Goal: Transaction & Acquisition: Purchase product/service

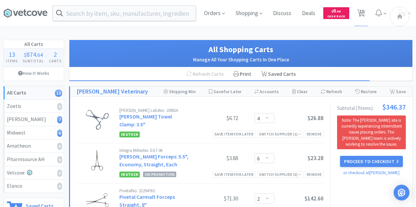
select select "4"
select select "6"
select select "2"
select select "4"
select select "1"
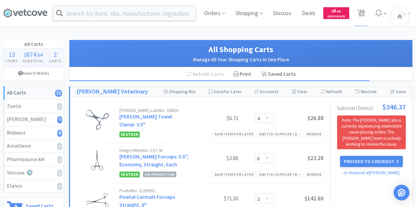
select select "5"
select select "2"
select select "6"
select select "2"
select select "5"
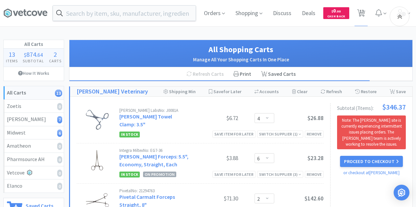
select select "4"
select select "1"
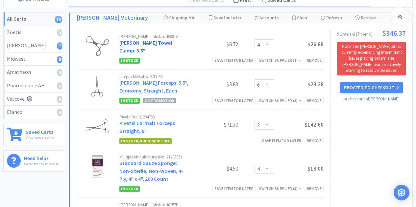
click at [172, 43] on link "[PERSON_NAME] Towel Clamp: 3.5"" at bounding box center [145, 46] width 53 height 14
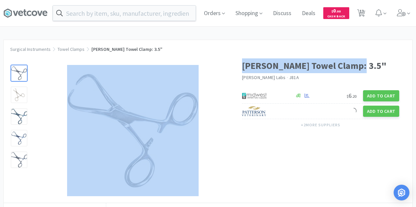
drag, startPoint x: 361, startPoint y: 65, endPoint x: 235, endPoint y: 67, distance: 126.2
click at [235, 67] on div "[PERSON_NAME] Towel Clamp: 3.5" [PERSON_NAME] Labs · J81A $ 6 . 20 Add to Cart …" at bounding box center [208, 127] width 409 height 151
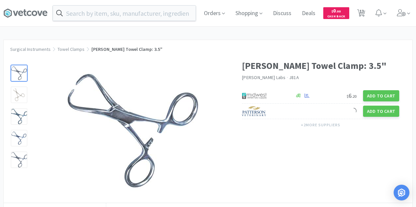
drag, startPoint x: 247, startPoint y: 64, endPoint x: 214, endPoint y: 56, distance: 33.7
click at [214, 56] on div at bounding box center [123, 127] width 238 height 151
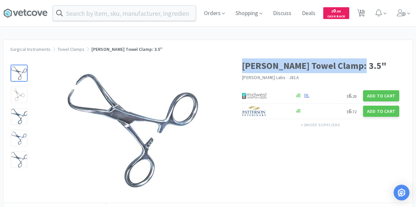
drag, startPoint x: 358, startPoint y: 64, endPoint x: 244, endPoint y: 62, distance: 114.4
click at [244, 62] on h1 "[PERSON_NAME] Towel Clamp: 3.5"" at bounding box center [320, 66] width 157 height 15
copy h1 "[PERSON_NAME] Towel Clamp: 3.5""
select select "4"
select select "6"
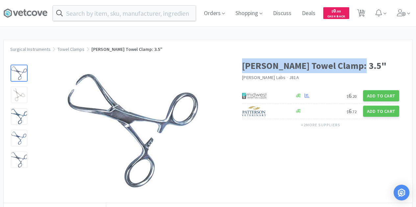
select select "2"
select select "4"
select select "1"
select select "5"
select select "2"
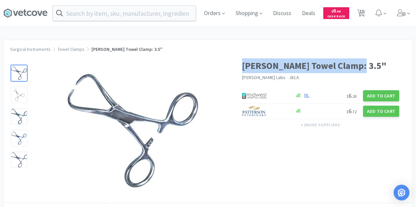
select select "6"
select select "2"
select select "5"
select select "4"
select select "1"
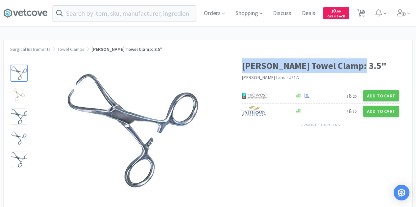
select select "1"
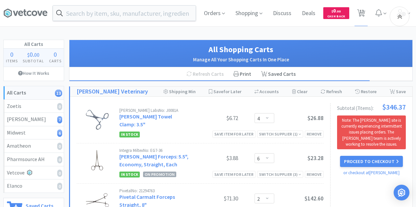
scroll to position [74, 0]
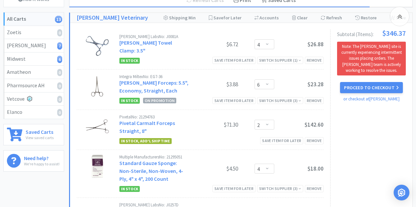
drag, startPoint x: 183, startPoint y: 84, endPoint x: 119, endPoint y: 74, distance: 65.3
click at [119, 74] on div "Integra Miltex No: EG7-36 [PERSON_NAME] Hemostatic Forceps: 5.5", Economy, Stra…" at bounding box center [200, 90] width 247 height 40
copy div "Integra Miltex No: EG7-36 [PERSON_NAME] Hemostatic Forceps: 5.5", Economy, Stra…"
drag, startPoint x: 149, startPoint y: 125, endPoint x: 120, endPoint y: 119, distance: 30.1
click at [120, 119] on div "Pivetal No: 21294763 Pivetal Carmalt Forceps Straight, 8"" at bounding box center [153, 125] width 69 height 20
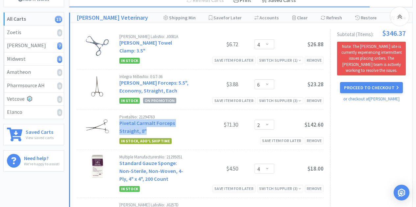
copy link "Pivetal Carmalt Forceps Straight, 8""
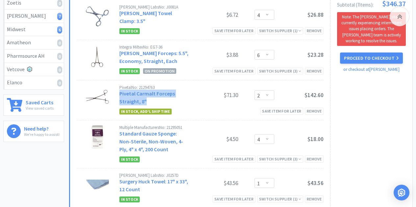
scroll to position [107, 0]
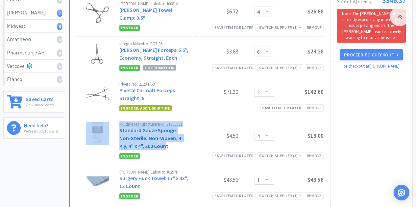
drag, startPoint x: 116, startPoint y: 122, endPoint x: 148, endPoint y: 138, distance: 35.9
click at [148, 138] on div "Multiple Manufacturers No: 21295051 Standard Gauze Sponge: Non-Sterile, Non-Wov…" at bounding box center [200, 141] width 247 height 48
copy div "Multiple Manufacturers No: 21295051 Standard Gauze Sponge: Non-Sterile, Non-Wov…"
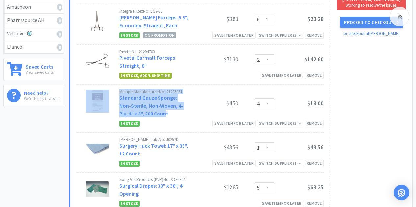
scroll to position [173, 0]
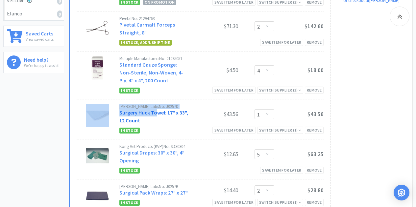
drag, startPoint x: 115, startPoint y: 105, endPoint x: 156, endPoint y: 105, distance: 40.4
click at [156, 105] on div "[PERSON_NAME] Labs No: J0257D Surgery Huck Towel: 17" x 33", 12 Count $43.56 En…" at bounding box center [200, 120] width 247 height 40
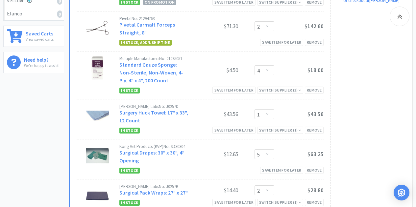
click at [163, 115] on div "[PERSON_NAME] Labs No: J0257D Surgery Huck Towel: 17" x 33", 12 Count" at bounding box center [153, 115] width 69 height 20
drag, startPoint x: 155, startPoint y: 99, endPoint x: 171, endPoint y: 98, distance: 15.8
click at [171, 105] on div "[PERSON_NAME] Labs No: J0257D" at bounding box center [153, 107] width 69 height 4
copy div "J0257D"
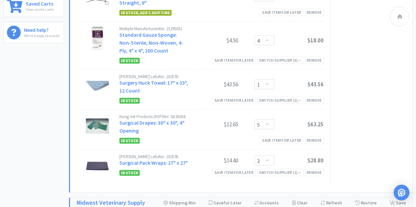
scroll to position [205, 0]
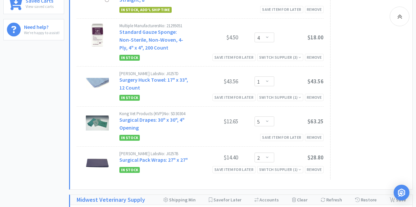
drag, startPoint x: 188, startPoint y: 105, endPoint x: 170, endPoint y: 107, distance: 18.5
click at [170, 112] on div "Kong Vet Products (KVP) No: SD30304 Surgical Drapes: 30" x 30", 4" Opening $12.…" at bounding box center [221, 122] width 204 height 21
copy div "SD30304"
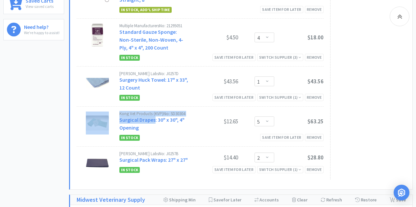
drag, startPoint x: 117, startPoint y: 112, endPoint x: 154, endPoint y: 116, distance: 36.7
click at [154, 116] on div "Kong Vet Products (KVP) No: SD30304 Surgical Drapes: 30" x 30", 4" Opening $12.…" at bounding box center [200, 127] width 247 height 40
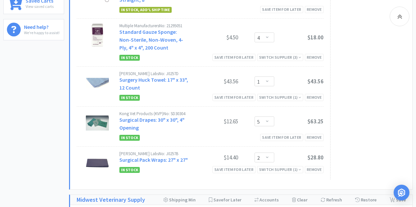
drag, startPoint x: 166, startPoint y: 123, endPoint x: 162, endPoint y: 123, distance: 3.6
click at [166, 123] on div "Kong Vet Products (KVP) No: SD30304 Surgical Drapes: 30" x 30", 4" Opening" at bounding box center [153, 122] width 69 height 20
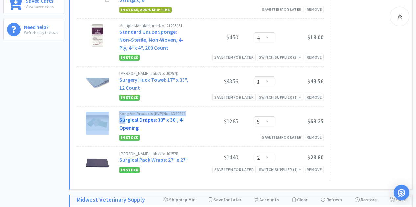
drag, startPoint x: 117, startPoint y: 113, endPoint x: 125, endPoint y: 114, distance: 7.9
click at [125, 114] on div "Kong Vet Products (KVP) No: SD30304 Surgical Drapes: 30" x 30", 4" Opening $12.…" at bounding box center [200, 127] width 247 height 40
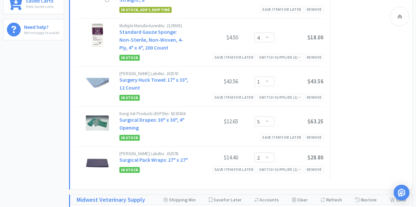
click at [162, 122] on div "Kong Vet Products (KVP) No: SD30304 Surgical Drapes: 30" x 30", 4" Opening" at bounding box center [153, 122] width 69 height 20
drag, startPoint x: 190, startPoint y: 113, endPoint x: 120, endPoint y: 115, distance: 70.4
click at [120, 115] on div "Kong Vet Products (KVP) No: SD30304 Surgical Drapes: 30" x 30", 4" Opening $12.…" at bounding box center [221, 122] width 204 height 21
copy link "Surgical Drapes: 30" x 30", 4" Opening"
click at [163, 125] on div "Kong Vet Products (KVP) No: SD30304 Surgical Drapes: 30" x 30", 4" Opening $12.…" at bounding box center [221, 122] width 204 height 21
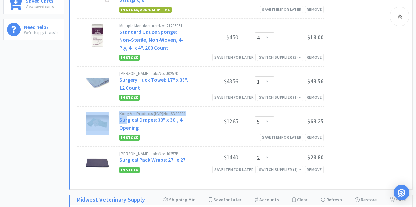
drag, startPoint x: 118, startPoint y: 114, endPoint x: 128, endPoint y: 117, distance: 10.9
click at [128, 117] on div "Kong Vet Products (KVP) No: SD30304 Surgical Drapes: 30" x 30", 4" Opening $12.…" at bounding box center [200, 127] width 247 height 40
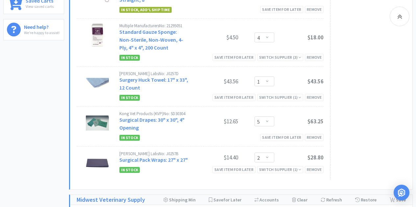
click at [150, 123] on div "Kong Vet Products (KVP) No: SD30304 Surgical Drapes: 30" x 30", 4" Opening" at bounding box center [153, 122] width 69 height 20
drag, startPoint x: 141, startPoint y: 121, endPoint x: 120, endPoint y: 115, distance: 22.5
click at [120, 115] on div "Kong Vet Products (KVP) No: SD30304 Surgical Drapes: 30" x 30", 4" Opening" at bounding box center [153, 122] width 69 height 20
click at [164, 120] on div "Kong Vet Products (KVP) No: SD30304 Surgical Drapes: 30" x 30", 4" Opening" at bounding box center [153, 122] width 69 height 20
click at [185, 134] on div "In Stock Save item for later Remove" at bounding box center [221, 138] width 204 height 8
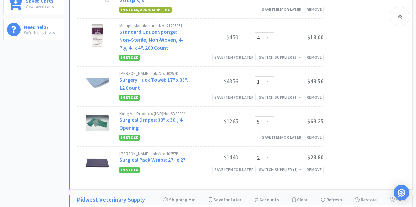
click at [105, 115] on img at bounding box center [97, 123] width 23 height 23
click at [128, 117] on link "Surgical Drapes: 30" x 30", 4" Opening" at bounding box center [151, 124] width 65 height 14
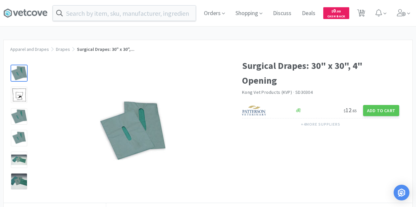
scroll to position [205, 0]
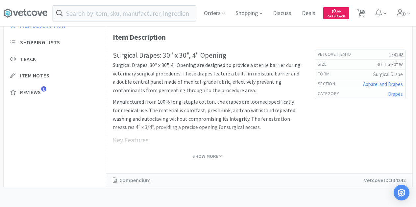
select select "4"
select select "6"
select select "2"
select select "4"
select select "1"
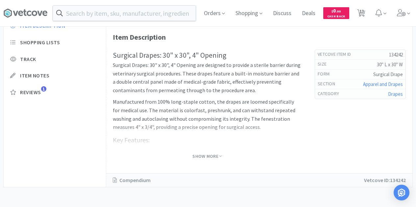
select select "5"
select select "2"
select select "6"
select select "2"
select select "5"
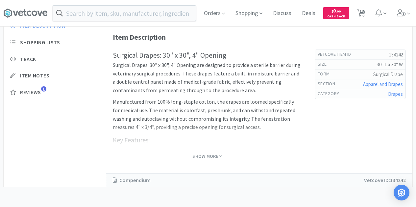
select select "4"
select select "1"
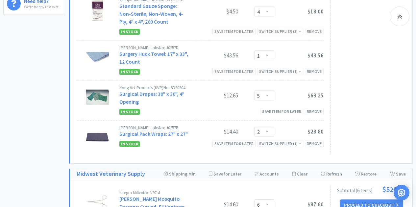
scroll to position [238, 0]
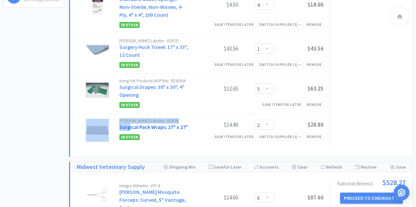
drag, startPoint x: 118, startPoint y: 121, endPoint x: 129, endPoint y: 121, distance: 10.5
click at [129, 121] on div "[PERSON_NAME] Labs No: J0257B Surgical Pack Wraps: 27" x 27" $14.40 Enter Quant…" at bounding box center [200, 130] width 247 height 33
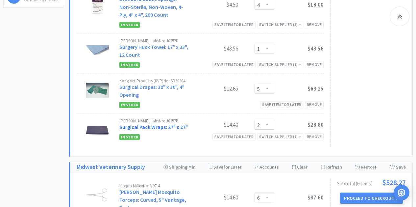
drag, startPoint x: 158, startPoint y: 128, endPoint x: 128, endPoint y: 119, distance: 31.5
click at [158, 133] on div "In Stock Save item for later Switch Supplier ( 1 ) Remove" at bounding box center [221, 137] width 204 height 8
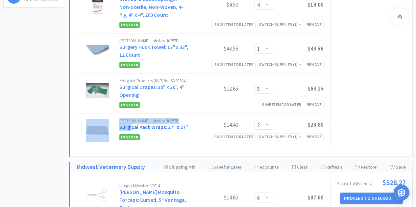
drag, startPoint x: 118, startPoint y: 121, endPoint x: 132, endPoint y: 121, distance: 13.8
click at [132, 121] on div "[PERSON_NAME] Labs No: J0257B Surgical Pack Wraps: 27" x 27" $14.40 Enter Quant…" at bounding box center [200, 130] width 247 height 33
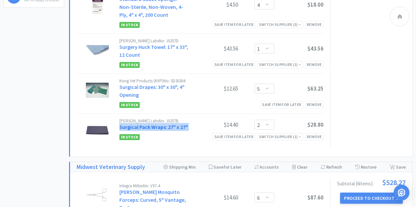
drag, startPoint x: 191, startPoint y: 122, endPoint x: 122, endPoint y: 122, distance: 68.4
click at [120, 123] on div "[PERSON_NAME] Labs No: J0257B Surgical Pack Wraps: 27" x 27" $14.40 Enter Quant…" at bounding box center [221, 125] width 204 height 13
copy link "Surgical Pack Wraps: 27" x 27""
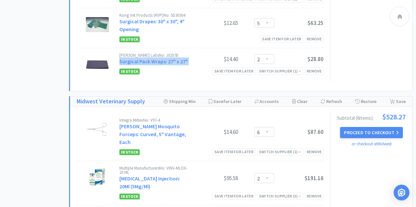
scroll to position [337, 0]
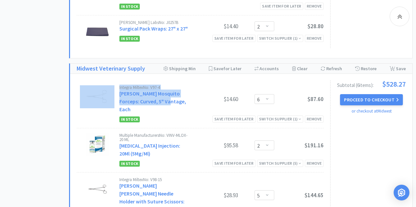
drag, startPoint x: 118, startPoint y: 86, endPoint x: 162, endPoint y: 91, distance: 44.3
click at [162, 91] on div "Integra Miltex No: V97-4 [PERSON_NAME] Mosquito Forceps: Curved, 5" Vantage, Ea…" at bounding box center [200, 105] width 247 height 48
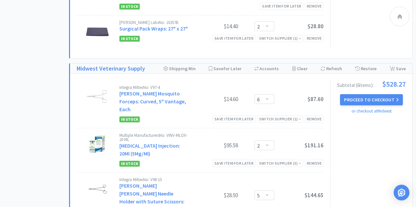
drag, startPoint x: 154, startPoint y: 92, endPoint x: 58, endPoint y: 86, distance: 96.8
click at [58, 86] on div "All Carts 13 Items $ 874 . 64 Subtotal 2 Carts How It Works All Carts 13 Zoetis…" at bounding box center [36, 37] width 66 height 668
drag, startPoint x: 181, startPoint y: 96, endPoint x: 167, endPoint y: 97, distance: 14.5
click at [167, 97] on div "Integra Miltex No: V97-4 [PERSON_NAME] Mosquito Forceps: Curved, 5" Vantage, Ea…" at bounding box center [153, 99] width 69 height 28
click at [185, 94] on div "Integra Miltex No: V97-4 [PERSON_NAME] Mosquito Forceps: Curved, 5" Vantage, Ea…" at bounding box center [153, 99] width 69 height 28
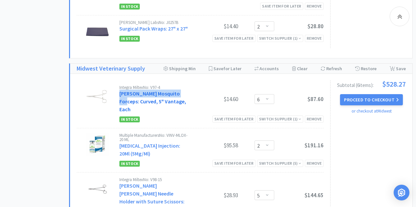
drag, startPoint x: 184, startPoint y: 86, endPoint x: 120, endPoint y: 88, distance: 63.5
click at [120, 88] on div "Integra Miltex No: V97-4 [PERSON_NAME] Mosquito Forceps: Curved, 5" Vantage, Ea…" at bounding box center [153, 99] width 69 height 28
copy link "[PERSON_NAME] Mosquito Forceps:"
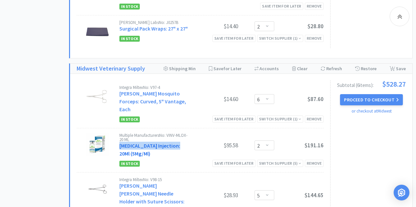
drag, startPoint x: 181, startPoint y: 131, endPoint x: 119, endPoint y: 131, distance: 61.5
click at [119, 133] on div "Multiple Manufacturers No: VINV-MLOX-20 ML [MEDICAL_DATA] Injection: 20Ml (5Mg/…" at bounding box center [153, 145] width 69 height 24
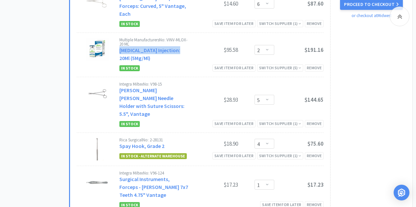
scroll to position [435, 0]
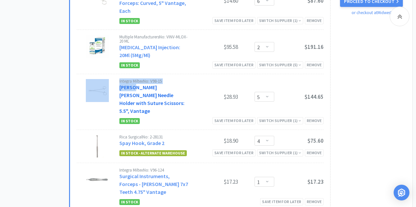
drag, startPoint x: 116, startPoint y: 73, endPoint x: 134, endPoint y: 75, distance: 18.5
click at [134, 75] on div "Integra Miltex No: V98-15 [PERSON_NAME] [PERSON_NAME] Needle Holder with Suture…" at bounding box center [200, 102] width 247 height 56
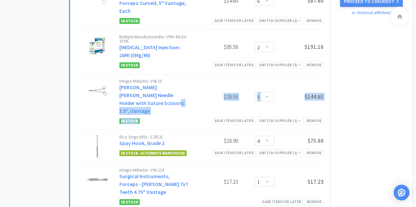
drag, startPoint x: 193, startPoint y: 89, endPoint x: 186, endPoint y: 97, distance: 10.7
click at [186, 97] on div "Integra Miltex No: V98-15 [PERSON_NAME] [PERSON_NAME] Needle Holder with Suture…" at bounding box center [221, 102] width 204 height 46
click at [163, 84] on link "[PERSON_NAME] [PERSON_NAME] Needle Holder with Suture Scissors: 5.5", Vantage" at bounding box center [151, 99] width 65 height 30
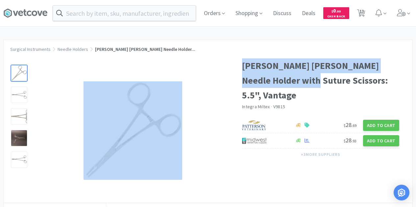
drag, startPoint x: 302, startPoint y: 81, endPoint x: 230, endPoint y: 63, distance: 74.7
click at [230, 63] on div "[PERSON_NAME] [PERSON_NAME] Needle Holder with Suture Scissors: 5.5", Vantage I…" at bounding box center [208, 127] width 409 height 151
click at [218, 71] on div at bounding box center [132, 130] width 192 height 131
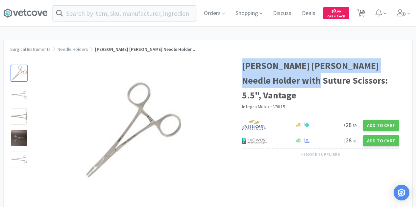
drag, startPoint x: 303, startPoint y: 80, endPoint x: 244, endPoint y: 70, distance: 59.7
click at [244, 70] on h1 "[PERSON_NAME] [PERSON_NAME] Needle Holder with Suture Scissors: 5.5", Vantage" at bounding box center [320, 81] width 157 height 44
copy h1 "[PERSON_NAME] [PERSON_NAME] Needle Holder with Suture Scissors"
select select "4"
select select "6"
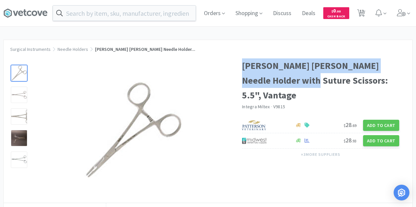
select select "2"
select select "4"
select select "1"
select select "5"
select select "2"
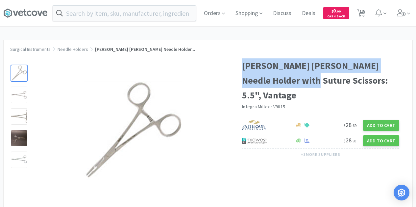
select select "6"
select select "2"
select select "5"
select select "4"
select select "1"
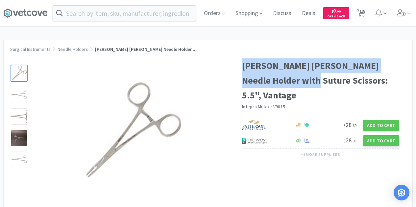
select select "1"
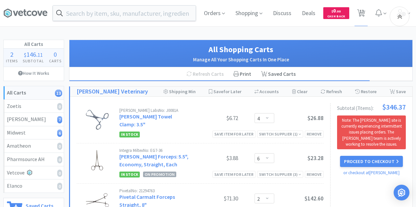
scroll to position [435, 0]
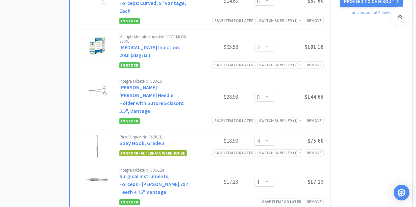
drag, startPoint x: 164, startPoint y: 113, endPoint x: 150, endPoint y: 112, distance: 13.5
click at [150, 135] on div "Rica Surgical No: 2-28131" at bounding box center [153, 137] width 69 height 4
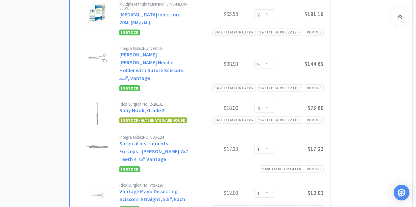
scroll to position [501, 0]
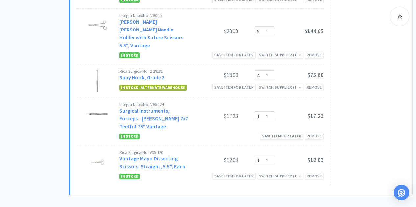
click at [126, 155] on link "Vantage Mayo Dissecting Scissors: Straight, 5.5", Each" at bounding box center [152, 162] width 66 height 14
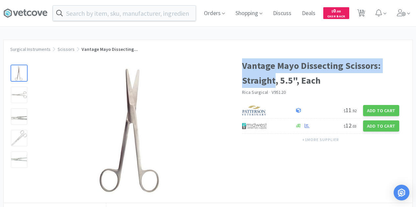
drag, startPoint x: 273, startPoint y: 81, endPoint x: 242, endPoint y: 71, distance: 32.4
click at [242, 71] on h1 "Vantage Mayo Dissecting Scissors: Straight, 5.5", Each" at bounding box center [320, 74] width 157 height 30
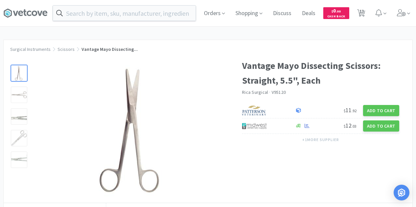
click at [358, 90] on div "Rica Surgical · V95120" at bounding box center [320, 92] width 157 height 7
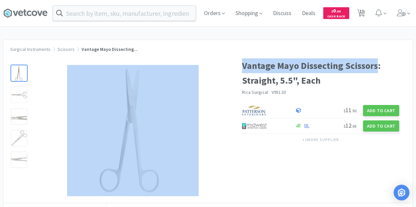
drag, startPoint x: 376, startPoint y: 66, endPoint x: 237, endPoint y: 65, distance: 139.0
click at [237, 65] on div "Vantage Mayo Dissecting Scissors: Straight, 5.5", Each Rica Surgical · V95120 $…" at bounding box center [208, 127] width 409 height 151
select select "4"
select select "6"
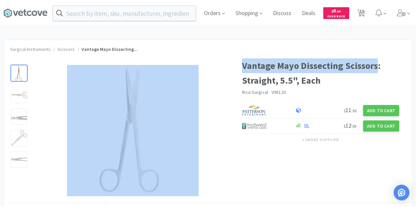
select select "2"
select select "4"
select select "1"
select select "5"
select select "2"
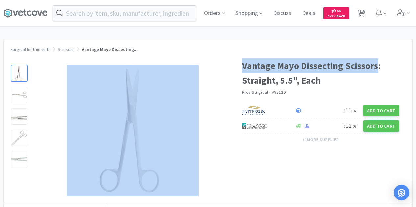
select select "6"
select select "2"
select select "5"
select select "4"
select select "1"
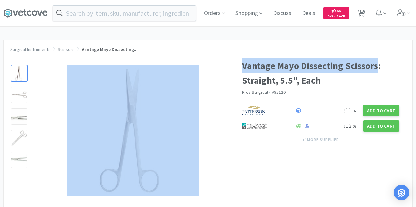
select select "1"
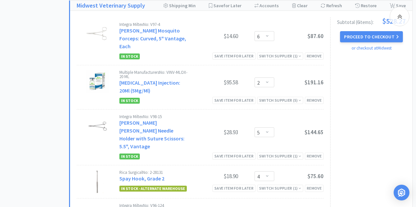
scroll to position [403, 0]
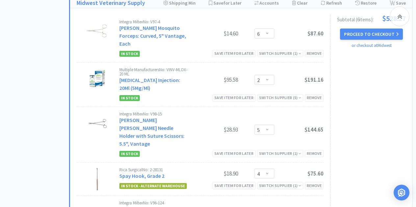
drag, startPoint x: 141, startPoint y: 59, endPoint x: 121, endPoint y: 59, distance: 20.7
click at [121, 68] on div "Multiple Manufacturers No: VINV-MLOX-20 ML" at bounding box center [153, 72] width 69 height 9
drag, startPoint x: 164, startPoint y: 146, endPoint x: 150, endPoint y: 147, distance: 14.5
click at [150, 168] on div "Rica Surgical No: 2-28131" at bounding box center [153, 170] width 69 height 4
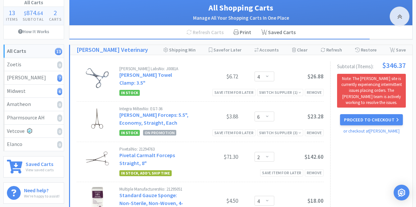
scroll to position [0, 0]
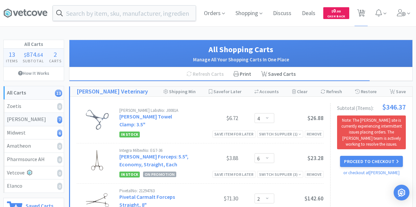
click at [20, 118] on div "[PERSON_NAME] 7" at bounding box center [34, 119] width 54 height 9
select select "4"
select select "6"
select select "2"
select select "4"
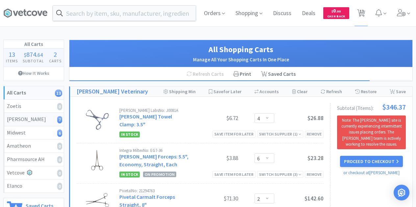
select select "1"
select select "5"
select select "2"
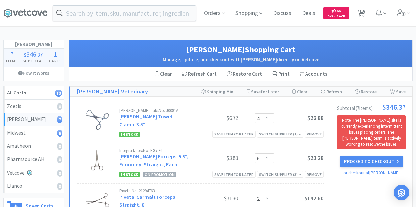
click at [19, 120] on div "[PERSON_NAME] 7" at bounding box center [34, 119] width 54 height 9
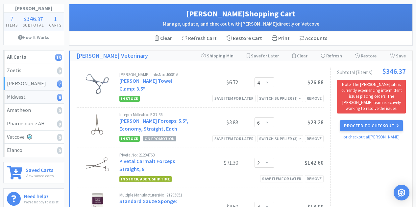
scroll to position [33, 0]
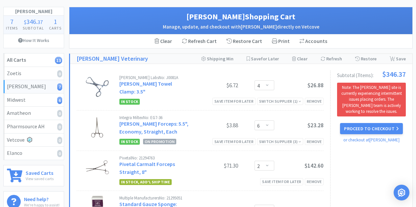
click at [62, 88] on icon "7" at bounding box center [59, 86] width 5 height 7
click at [303, 62] on div "Clear Cart" at bounding box center [299, 59] width 15 height 10
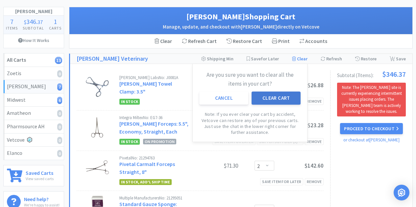
click at [270, 101] on button "Clear Cart" at bounding box center [275, 98] width 49 height 13
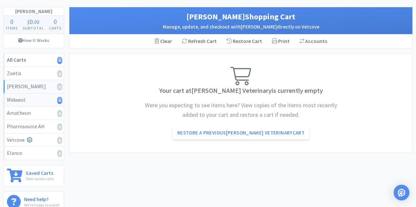
click at [25, 100] on div "Midwest 6" at bounding box center [34, 100] width 54 height 9
select select "6"
select select "2"
select select "5"
select select "4"
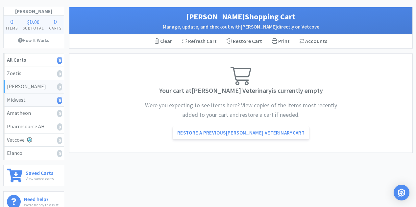
select select "1"
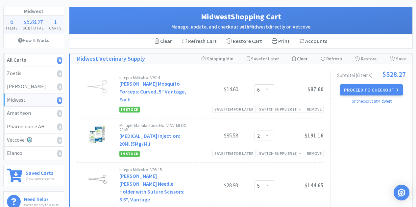
click at [307, 60] on div "Clear Cart" at bounding box center [299, 59] width 15 height 10
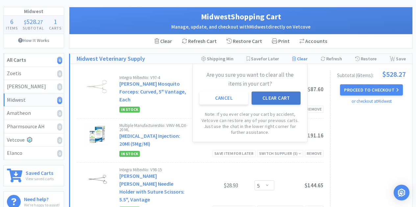
click at [272, 100] on button "Clear Cart" at bounding box center [275, 98] width 49 height 13
